Goal: Information Seeking & Learning: Find specific fact

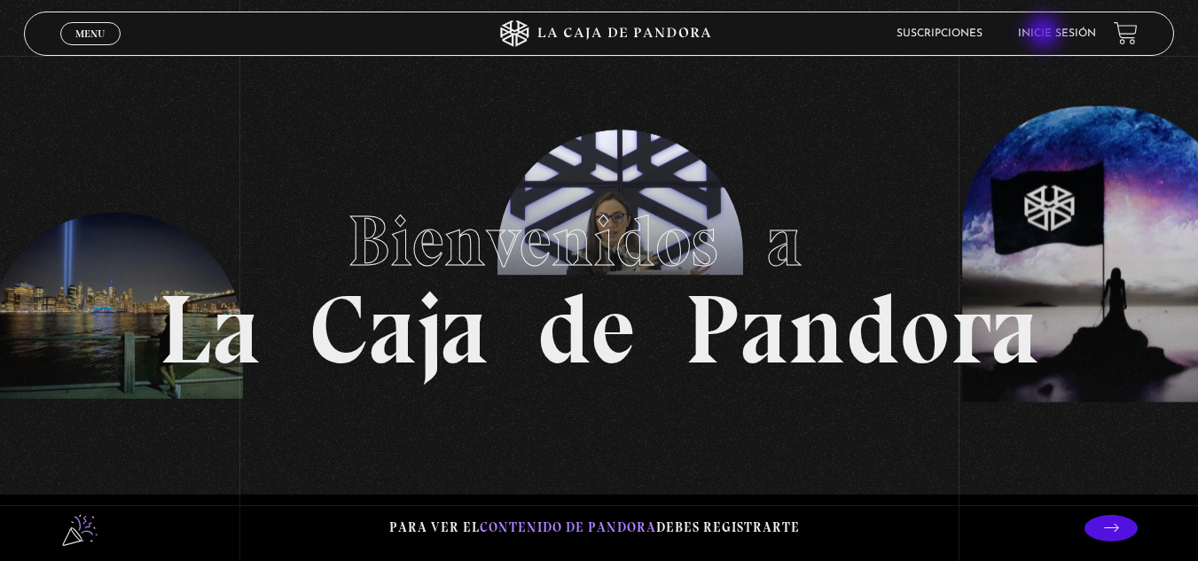
click at [1046, 34] on link "Inicie sesión" at bounding box center [1057, 33] width 78 height 11
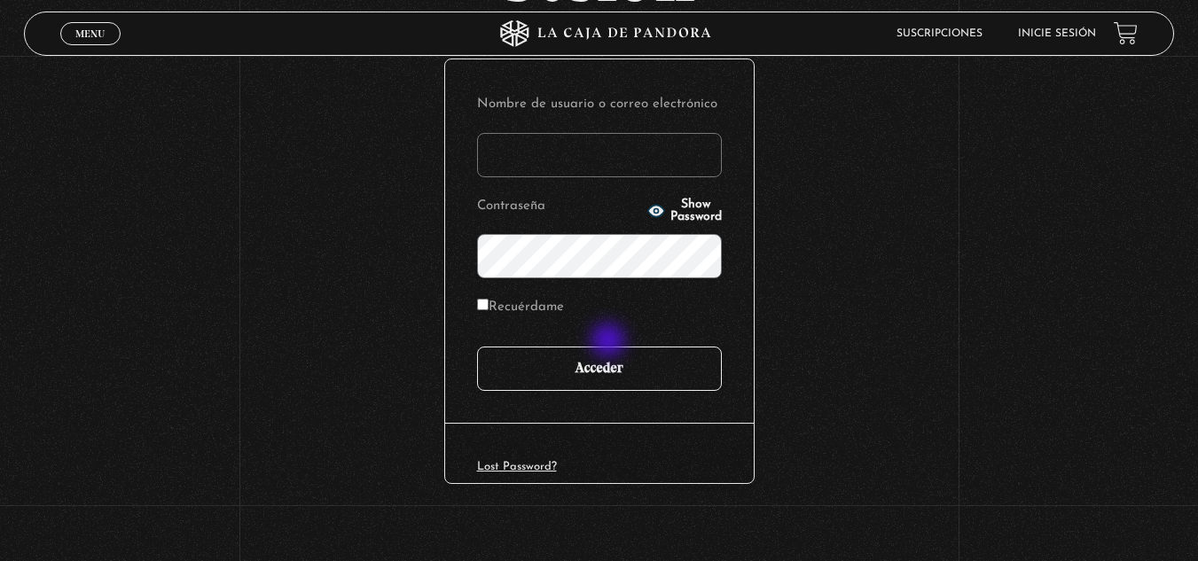
scroll to position [216, 0]
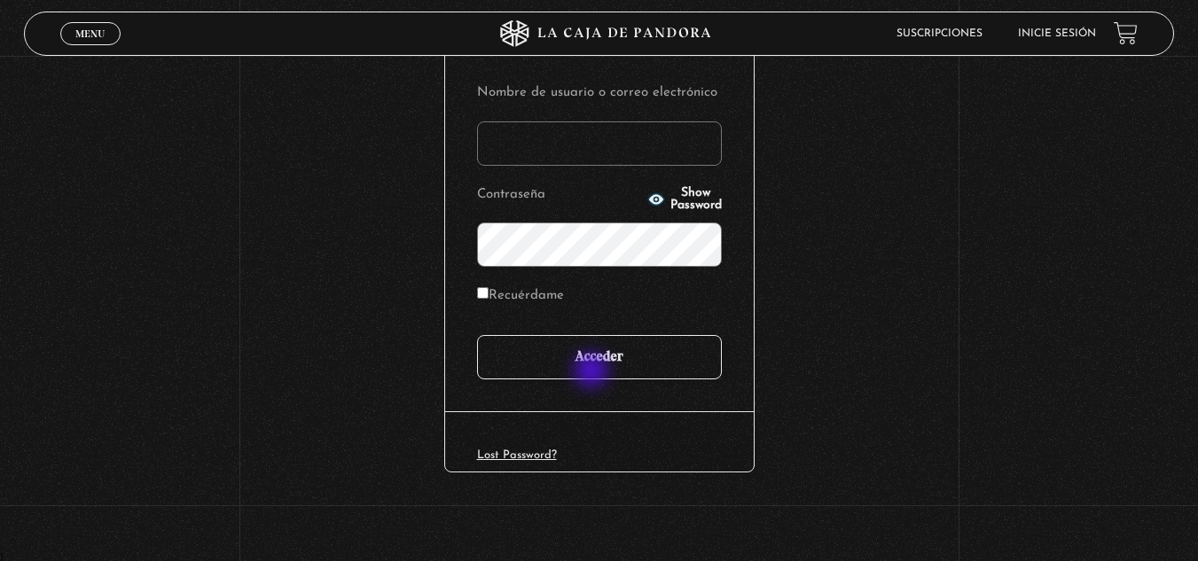
type input "[EMAIL_ADDRESS][DOMAIN_NAME]"
click at [591, 365] on input "Acceder" at bounding box center [599, 357] width 245 height 44
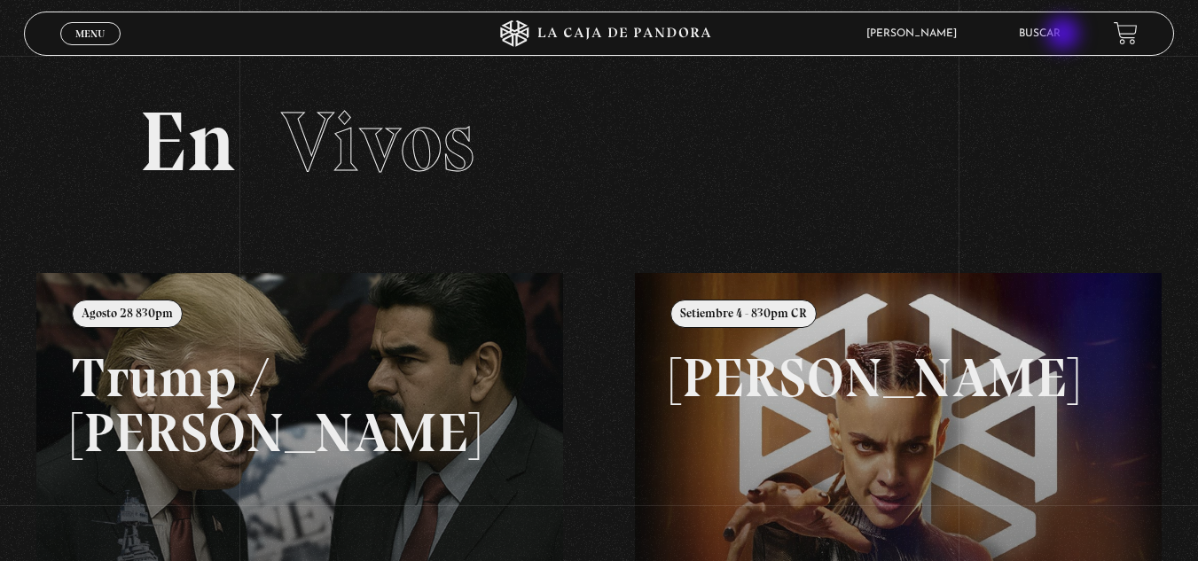
click at [1061, 35] on link "Buscar" at bounding box center [1040, 33] width 42 height 11
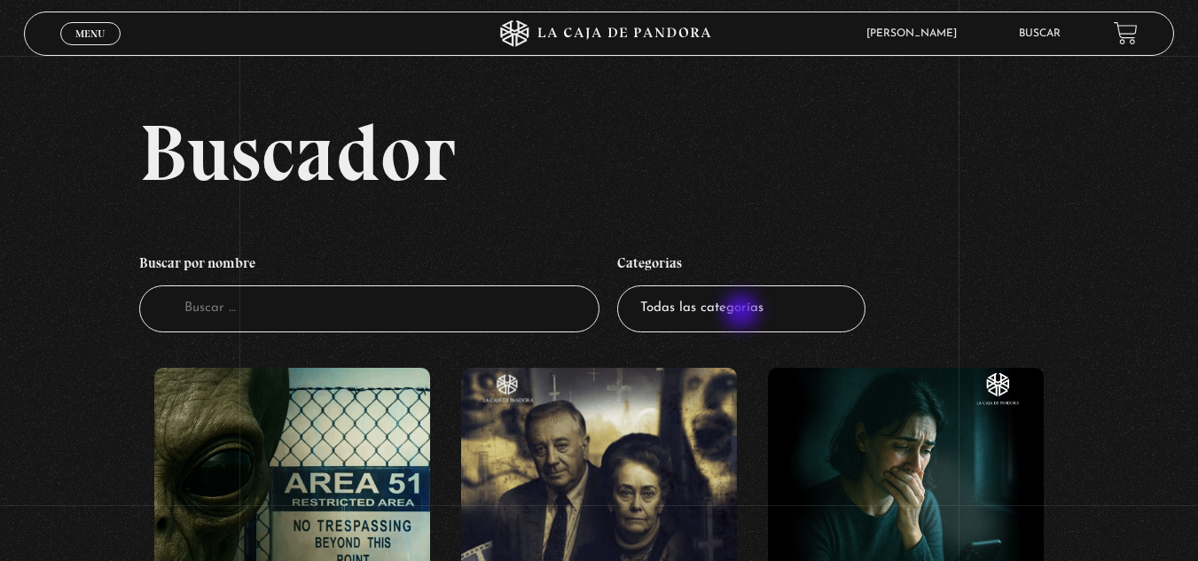
click at [743, 311] on select "Todas las categorías 11:11 Humanitario (1) Amo los Lunes (2) Análisis de series…" at bounding box center [741, 309] width 248 height 47
select select "mundo-espiritual"
click at [624, 286] on select "Todas las categorías 11:11 Humanitario (1) Amo los Lunes (2) Análisis de series…" at bounding box center [741, 309] width 248 height 47
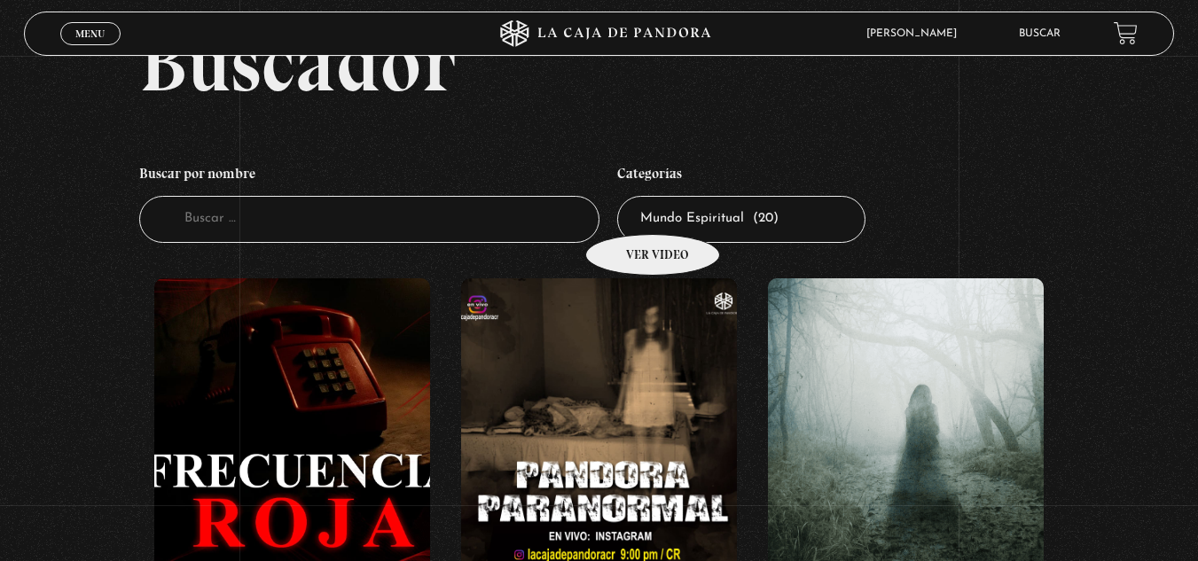
scroll to position [177, 0]
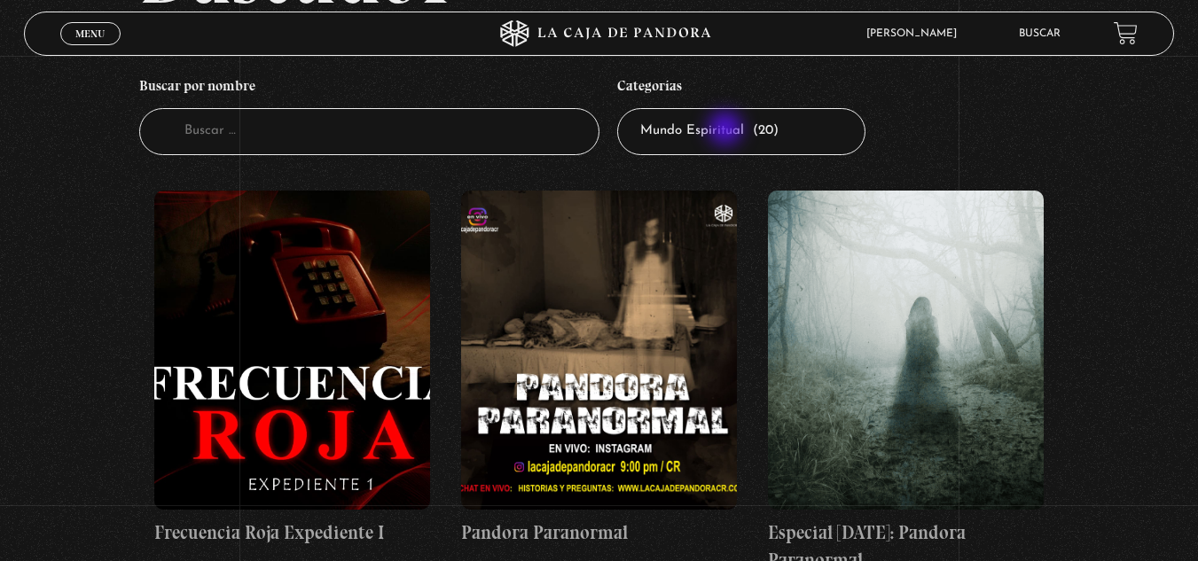
click at [727, 130] on select "Todas las categorías 11:11 Humanitario (1) Amo los [DATE] (2) Análisis de serie…" at bounding box center [741, 131] width 248 height 47
select select "centinelas"
click at [624, 108] on select "Todas las categorías 11:11 Humanitario (1) Amo los Lunes (2) Análisis de series…" at bounding box center [741, 131] width 248 height 47
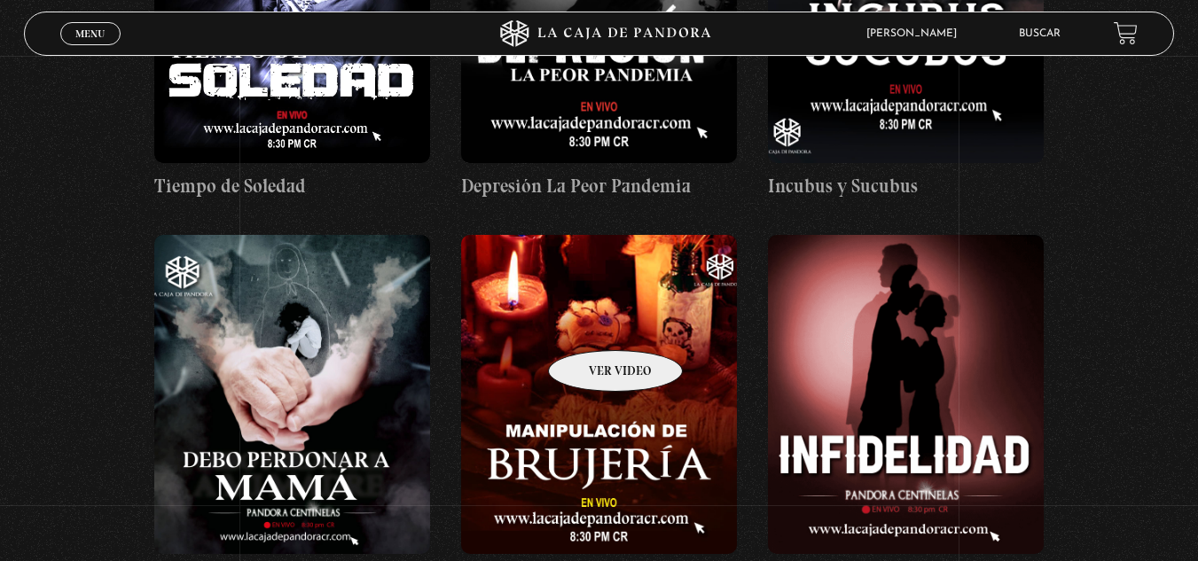
scroll to position [3902, 0]
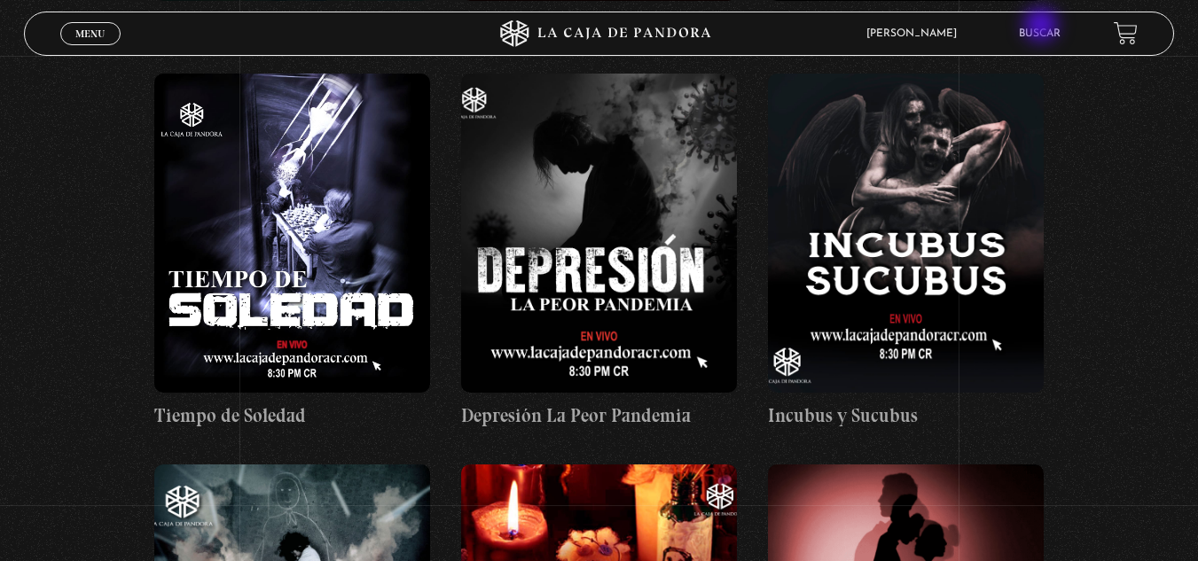
click at [1043, 27] on li "Buscar" at bounding box center [1040, 33] width 42 height 27
click at [1043, 34] on link "Buscar" at bounding box center [1040, 33] width 42 height 11
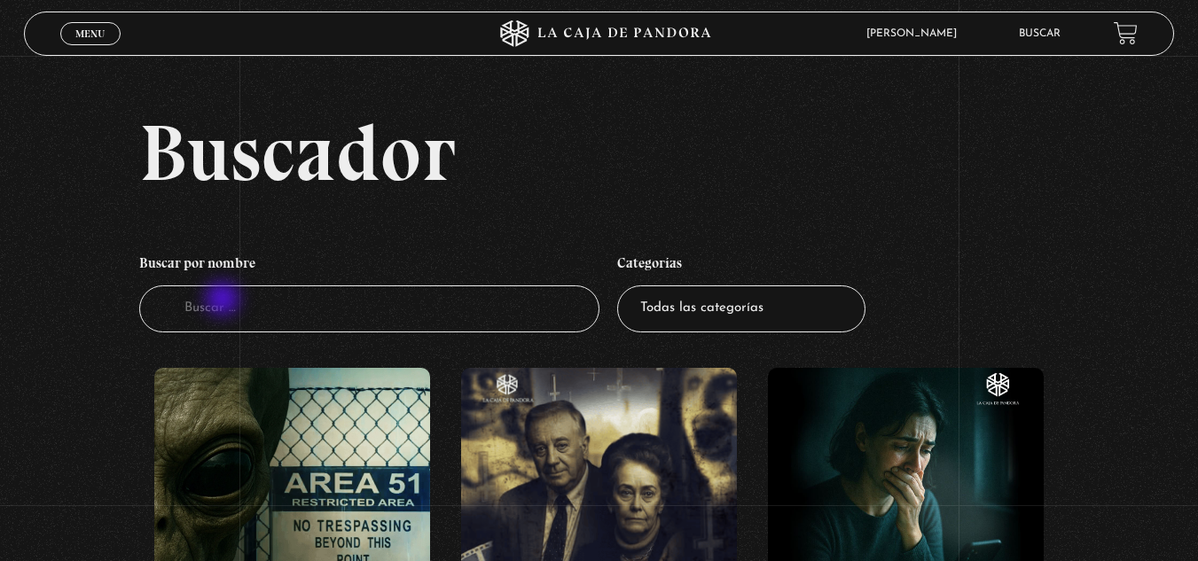
click at [225, 302] on input "Buscador" at bounding box center [369, 309] width 460 height 47
type input "proverbios"
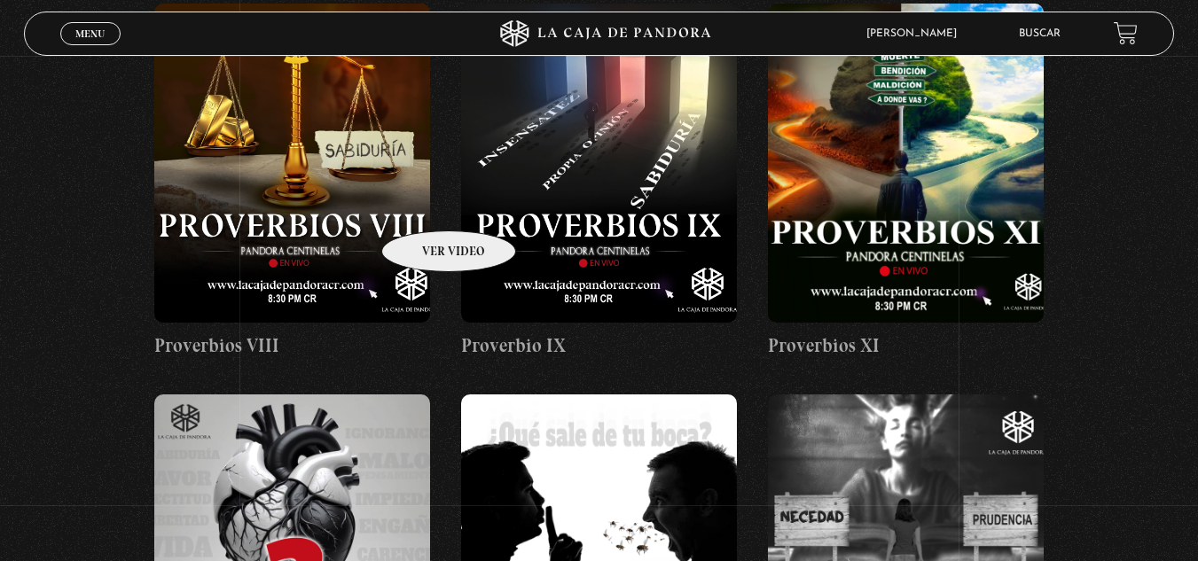
scroll to position [1153, 0]
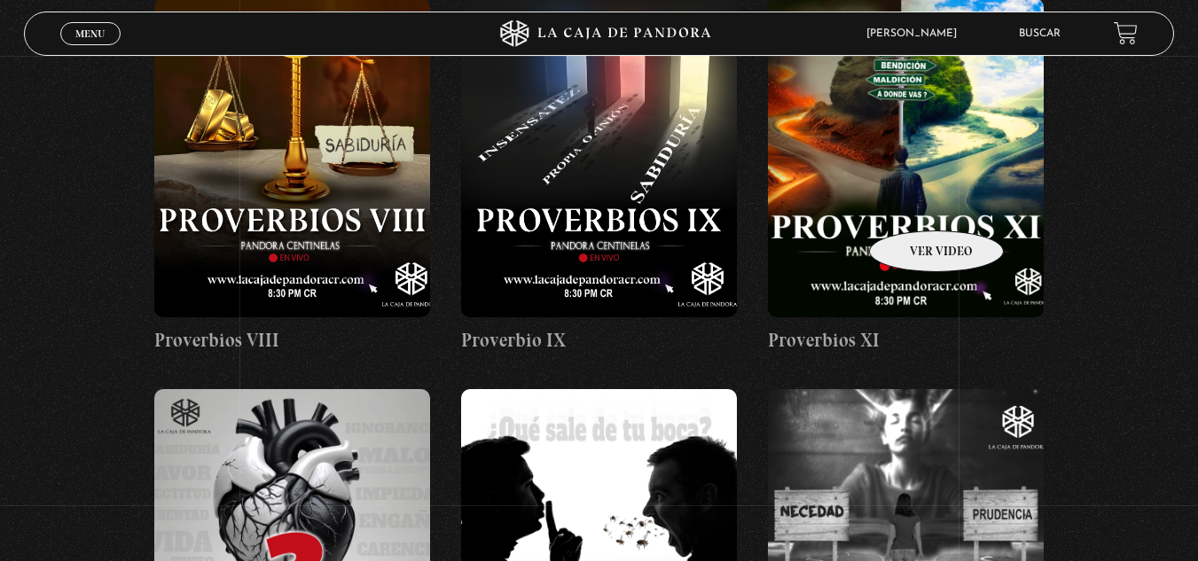
click at [914, 204] on figure at bounding box center [906, 157] width 276 height 319
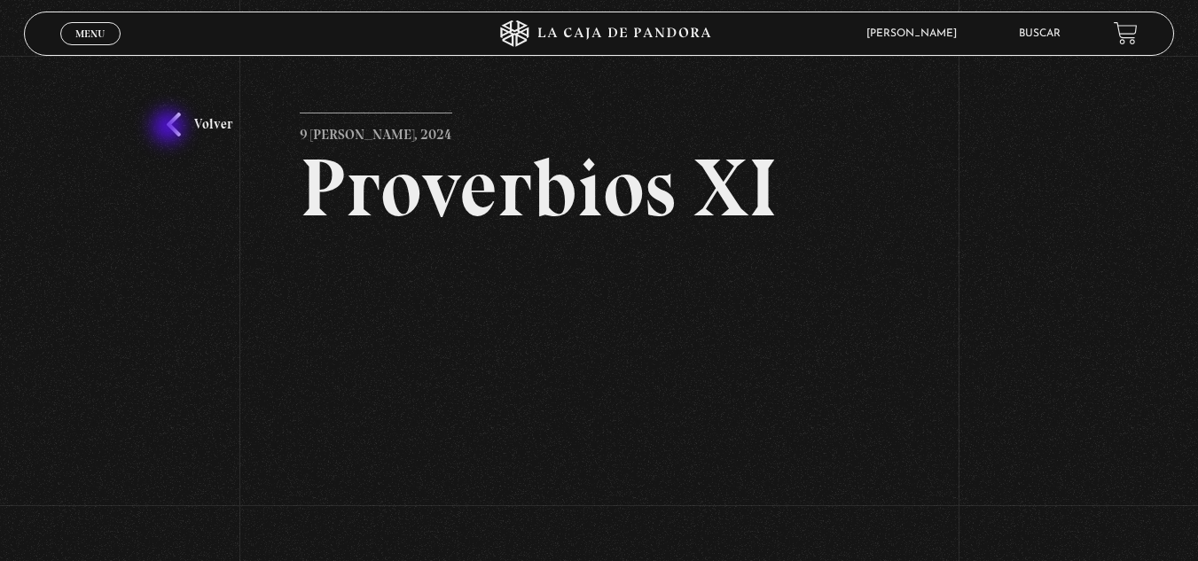
click at [170, 129] on link "Volver" at bounding box center [200, 125] width 66 height 24
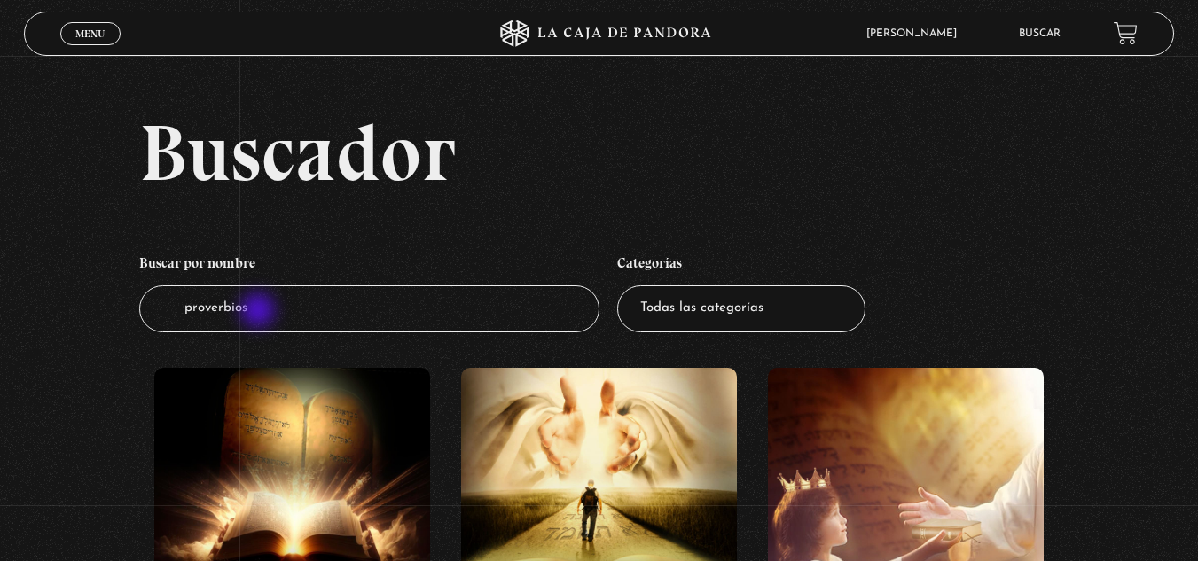
click at [260, 312] on input "proverbios" at bounding box center [369, 309] width 460 height 47
type input "proverbios x"
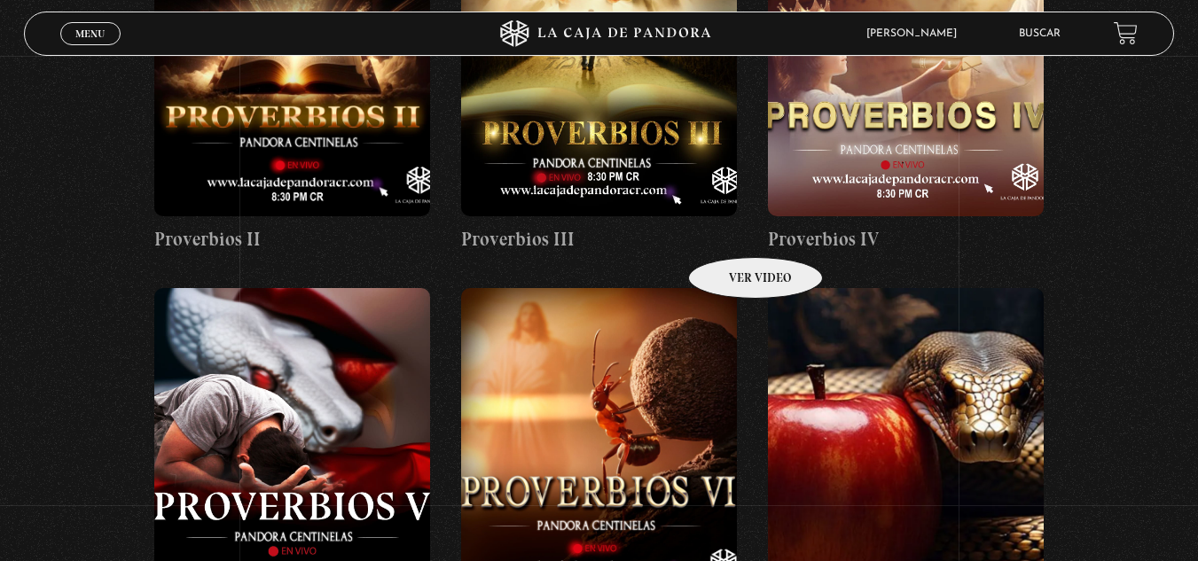
scroll to position [89, 0]
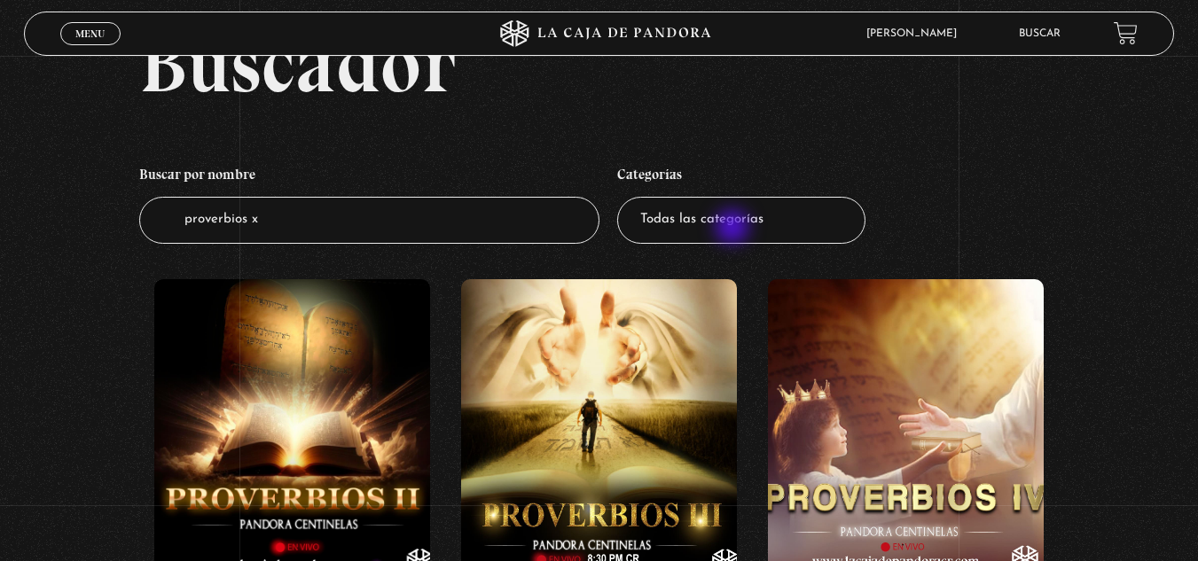
click at [734, 229] on select "Todas las categorías 11:11 Humanitario (1) Amo los [DATE] (2) Análisis de serie…" at bounding box center [741, 220] width 248 height 47
select select "centinelas"
click at [624, 197] on select "Todas las categorías 11:11 Humanitario (1) Amo los Lunes (2) Análisis de series…" at bounding box center [741, 220] width 248 height 47
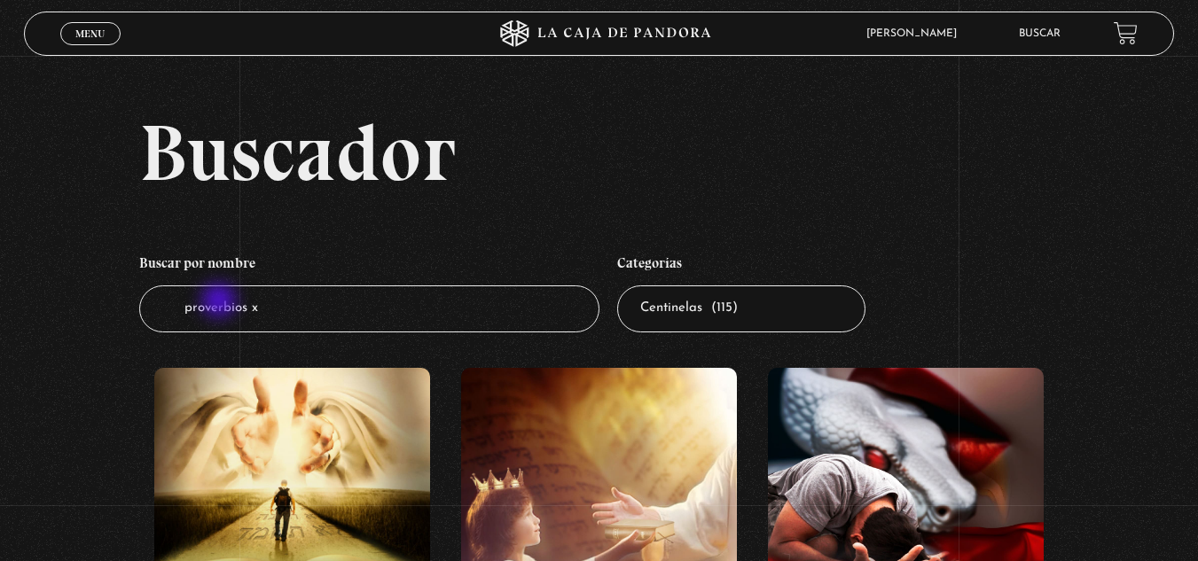
drag, startPoint x: 280, startPoint y: 314, endPoint x: 73, endPoint y: 294, distance: 208.5
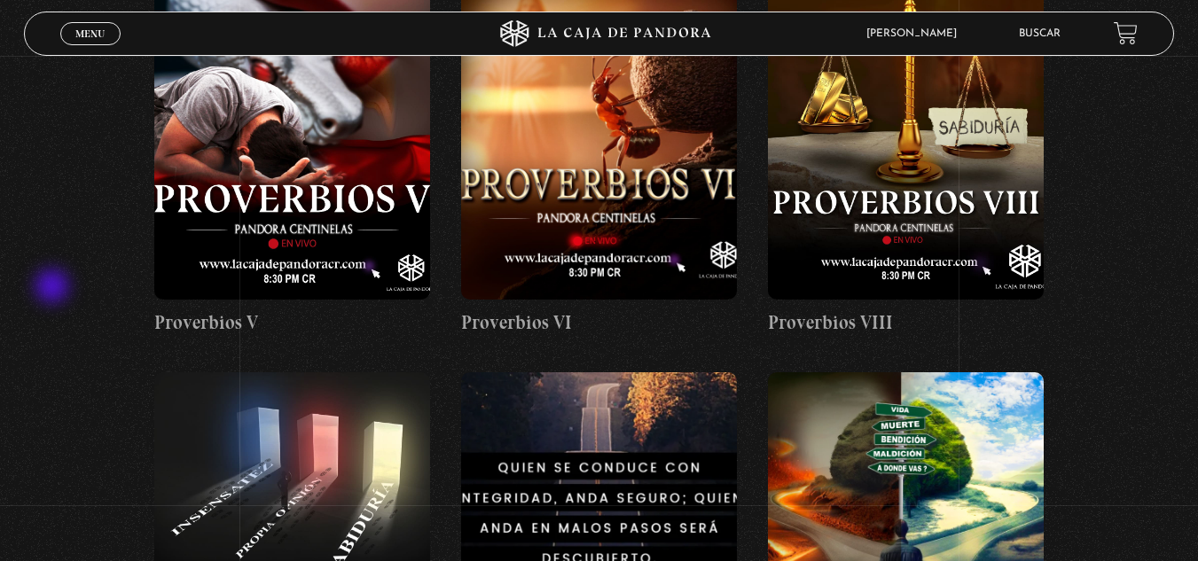
scroll to position [1596, 0]
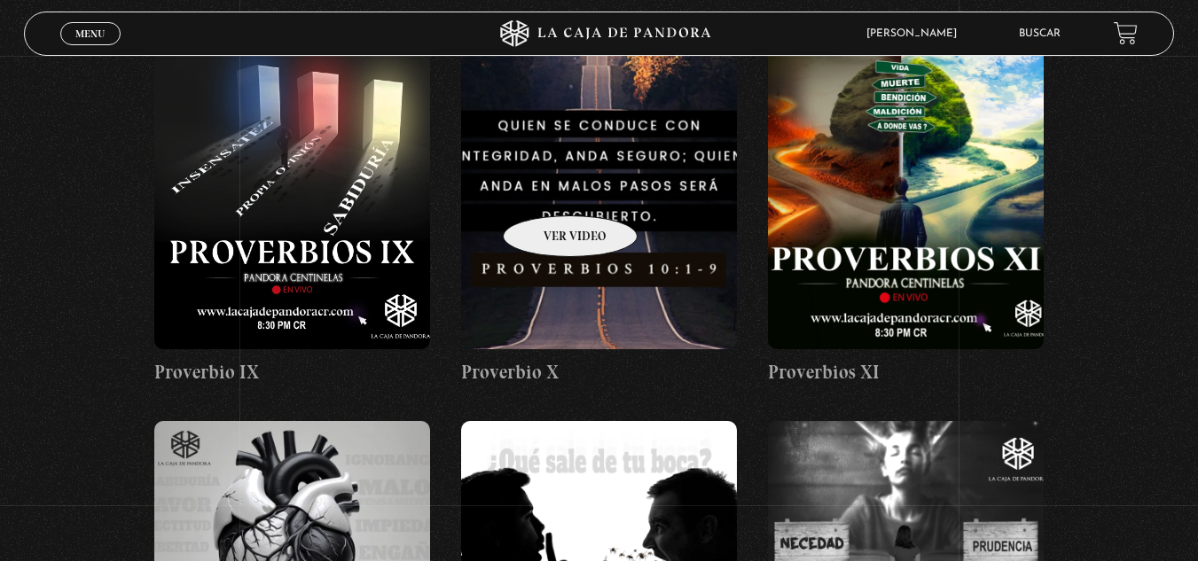
click at [547, 189] on figure at bounding box center [599, 189] width 276 height 319
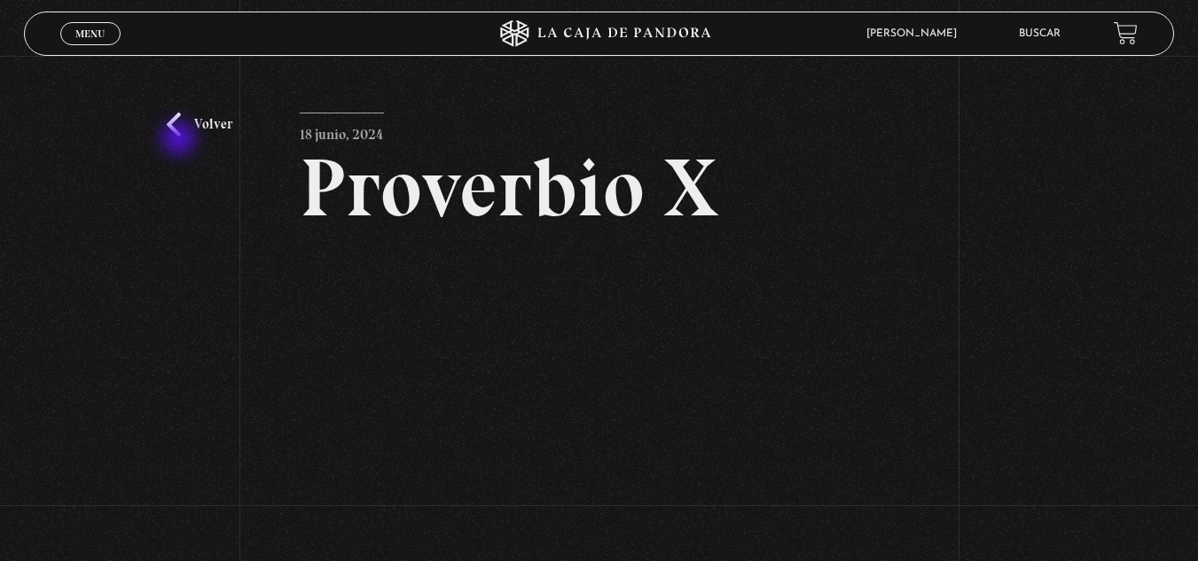
click at [181, 138] on div "Volver 18 junio, 2024 Proverbio X WhatsApp Twitter Messenger Email" at bounding box center [599, 395] width 1198 height 679
click at [176, 123] on link "Volver" at bounding box center [200, 125] width 66 height 24
